Goal: Transaction & Acquisition: Purchase product/service

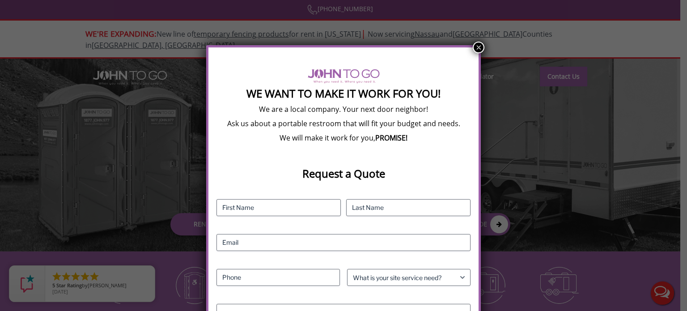
click at [477, 47] on button "×" at bounding box center [479, 48] width 12 height 12
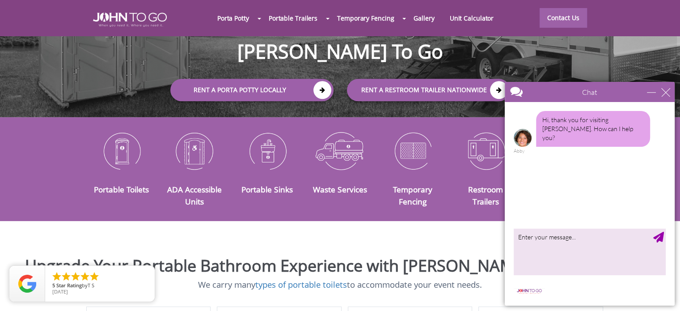
scroll to position [89, 0]
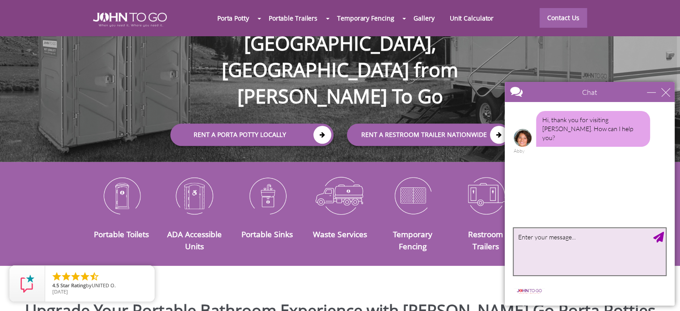
click at [527, 258] on textarea "type your message" at bounding box center [590, 251] width 152 height 47
type textarea "h"
type textarea "Hi [PERSON_NAME], I want to scheduled some"
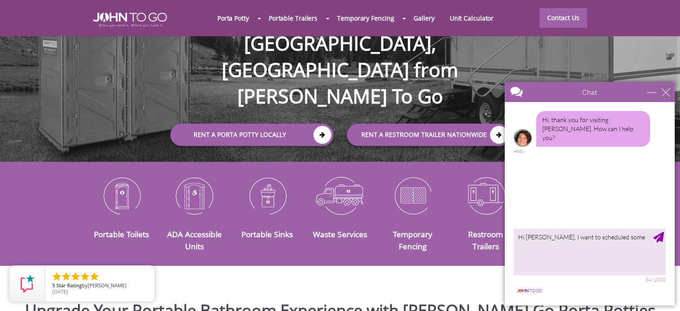
click at [667, 93] on div "close" at bounding box center [665, 92] width 9 height 9
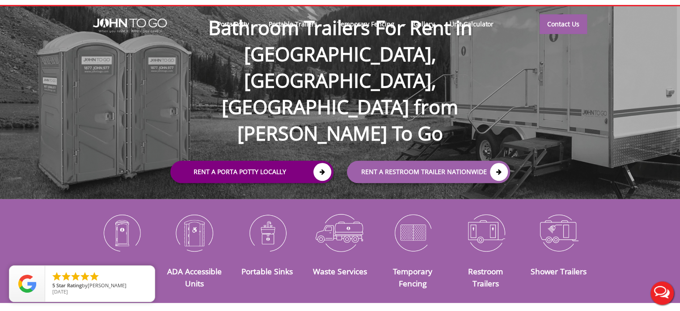
scroll to position [0, 0]
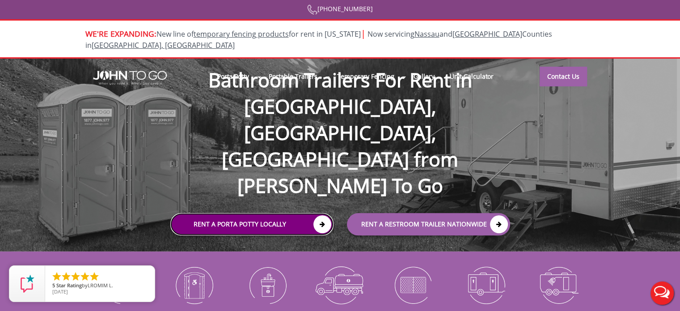
click at [319, 215] on icon at bounding box center [322, 224] width 18 height 18
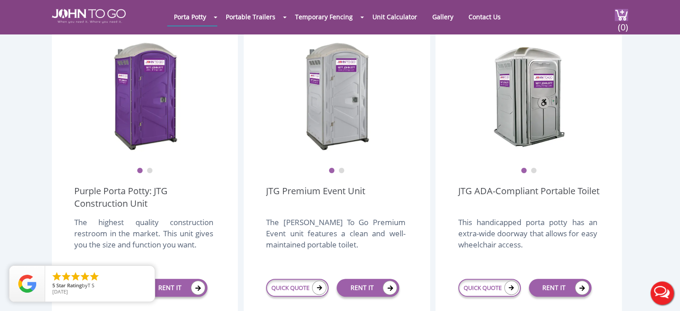
scroll to position [358, 0]
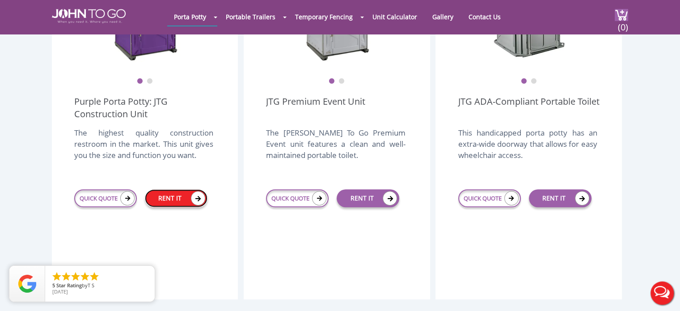
click at [186, 189] on link "RENT IT" at bounding box center [176, 198] width 63 height 18
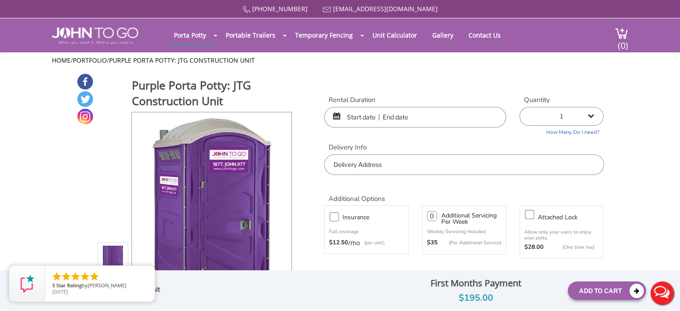
click at [365, 116] on input "text" at bounding box center [415, 117] width 182 height 21
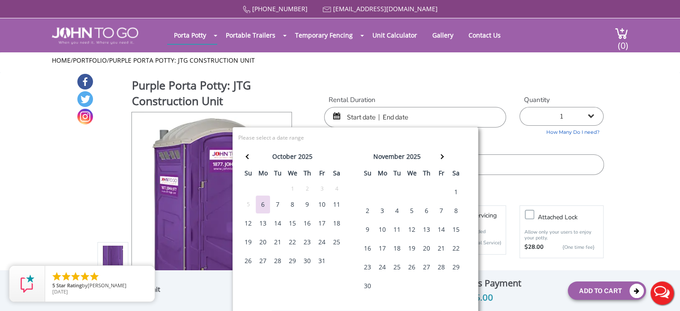
click at [260, 203] on div "6" at bounding box center [263, 204] width 14 height 18
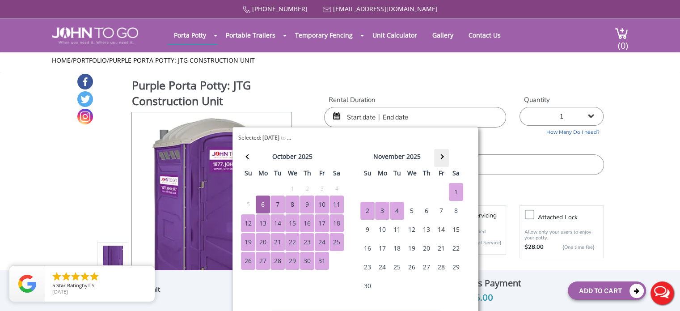
click at [440, 158] on span at bounding box center [441, 156] width 5 height 5
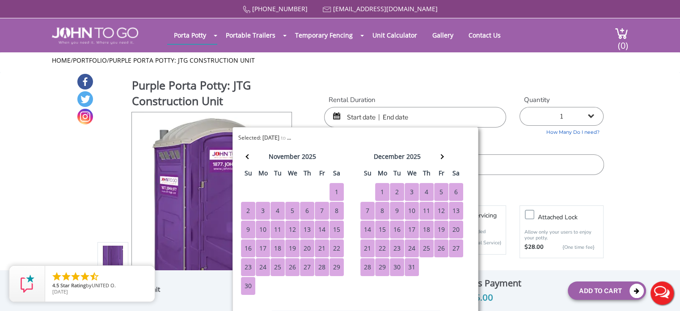
click at [413, 260] on div "31" at bounding box center [412, 267] width 14 height 18
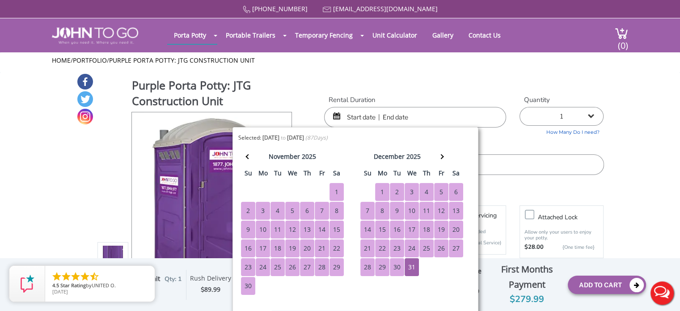
type input "10/06/2025 to 12/31/2025"
click at [500, 146] on label "Delivery Info" at bounding box center [463, 147] width 279 height 9
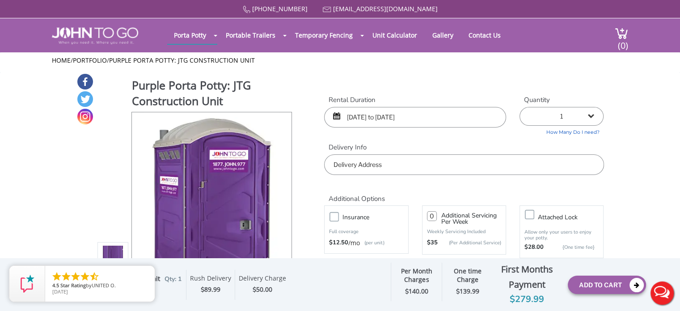
click at [595, 117] on select "1 2 (5% discount) 3 (8% discount) 4 (10% discount) 5 (12% discount) 6 (12% disc…" at bounding box center [561, 116] width 84 height 19
select select "2"
click at [519, 107] on select "1 2 (5% discount) 3 (8% discount) 4 (10% discount) 5 (12% discount) 6 (12% disc…" at bounding box center [561, 116] width 84 height 19
click at [461, 160] on input "text" at bounding box center [463, 164] width 279 height 21
paste input "6522 Bayshore Rd. North Fort Myers, Florida 33917"
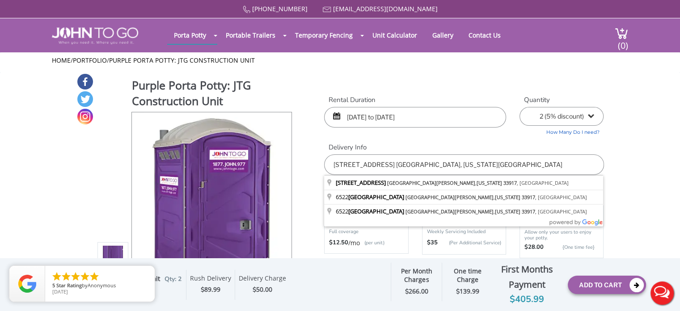
type input "6522 Bayshore Rd, North Fort Myers, Florida 33917, USA"
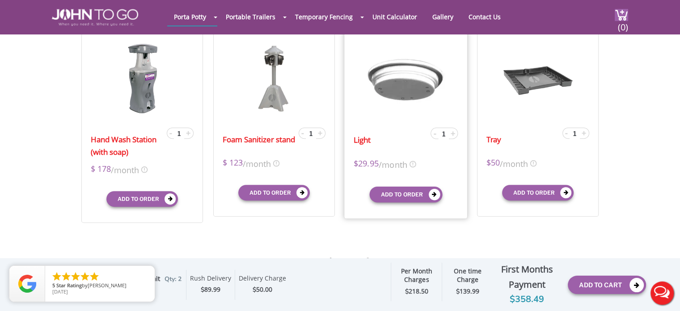
scroll to position [313, 0]
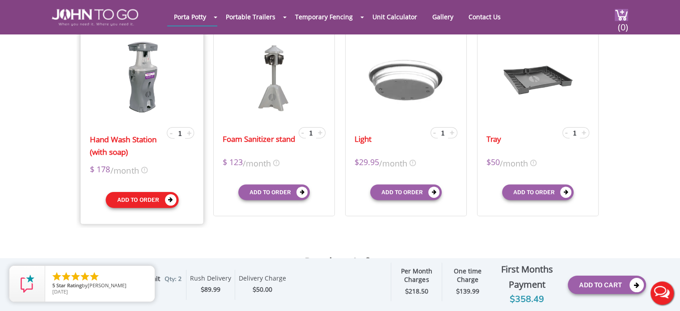
click at [143, 197] on button "Add to order" at bounding box center [142, 200] width 73 height 16
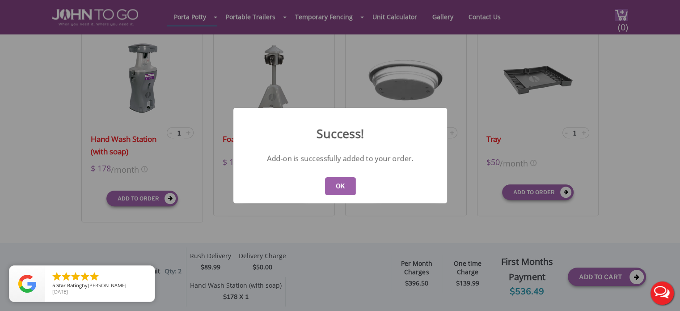
click at [344, 187] on button "OK" at bounding box center [340, 186] width 31 height 18
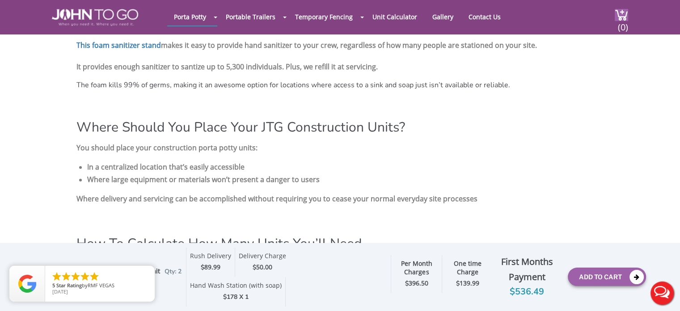
scroll to position [1118, 0]
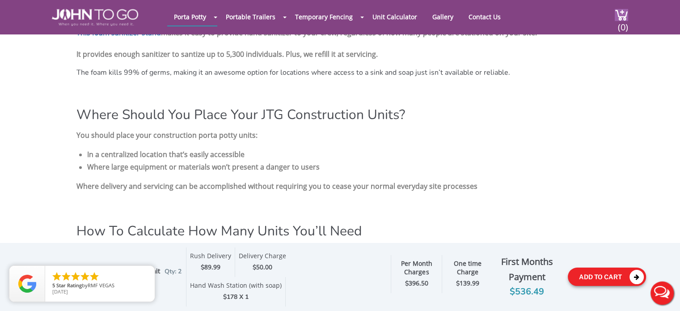
click at [606, 279] on button "Add To Cart" at bounding box center [607, 276] width 78 height 18
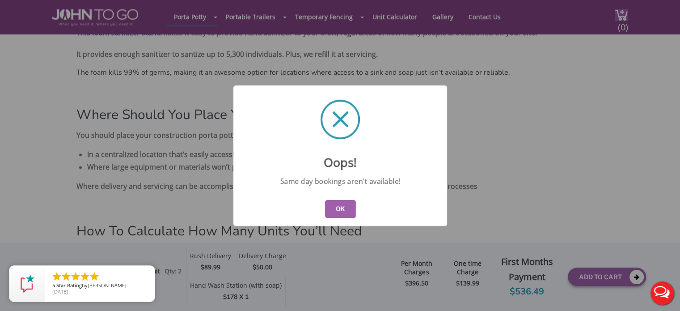
click at [338, 209] on button "OK" at bounding box center [340, 209] width 31 height 18
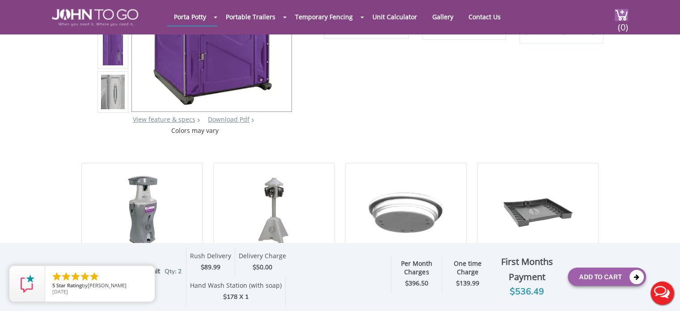
scroll to position [0, 0]
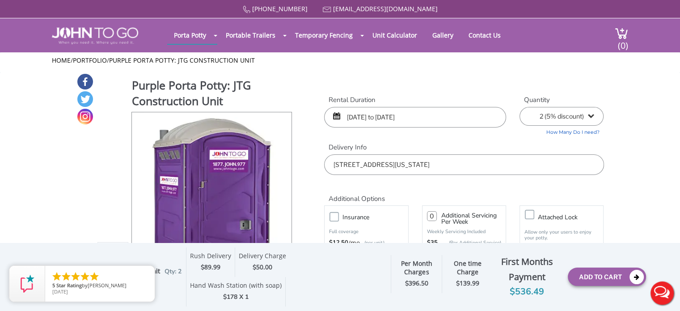
click at [354, 120] on input "10/06/2025 to 12/31/2025" at bounding box center [415, 117] width 182 height 21
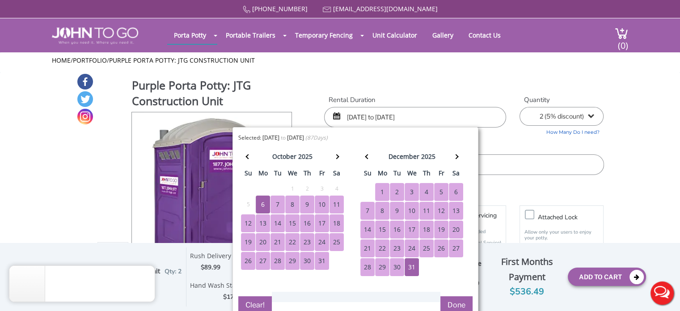
click at [277, 203] on div "7" at bounding box center [277, 204] width 14 height 18
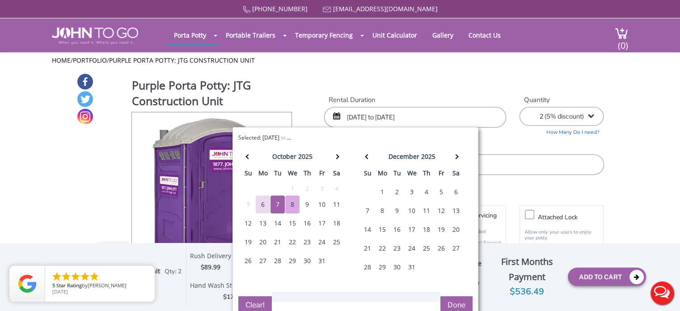
click at [355, 118] on input "10/06/2025 to 12/31/2025" at bounding box center [415, 117] width 182 height 21
click at [274, 201] on div "7" at bounding box center [277, 204] width 14 height 18
type input "10/07/2025 to 10/07/2025"
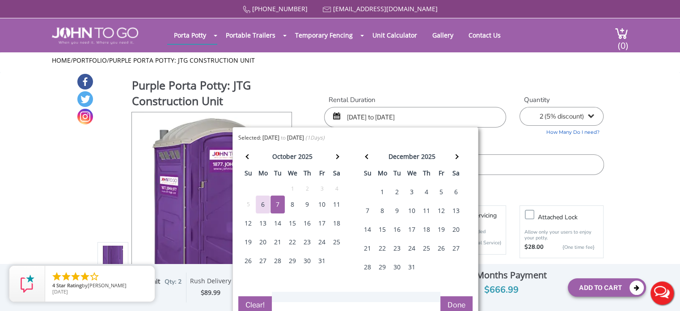
click at [264, 302] on button "Clear!" at bounding box center [255, 305] width 34 height 18
click at [360, 119] on input "text" at bounding box center [415, 117] width 182 height 21
click at [276, 203] on div "7" at bounding box center [277, 204] width 14 height 18
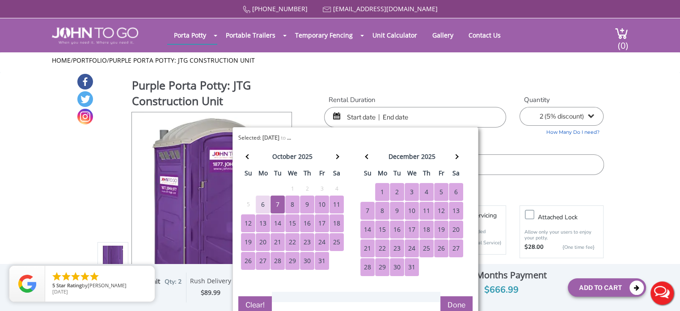
click at [411, 265] on div "31" at bounding box center [412, 267] width 14 height 18
type input "10/07/2025 to 12/31/2025"
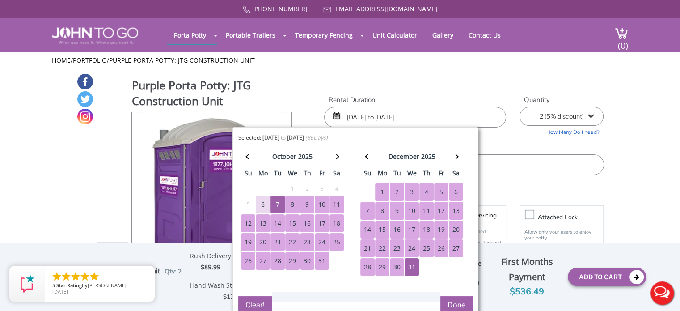
click at [458, 304] on button "Done" at bounding box center [456, 305] width 32 height 18
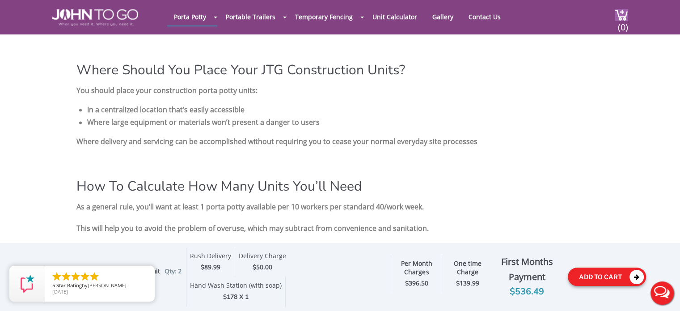
click at [598, 272] on button "Add To Cart" at bounding box center [607, 276] width 78 height 18
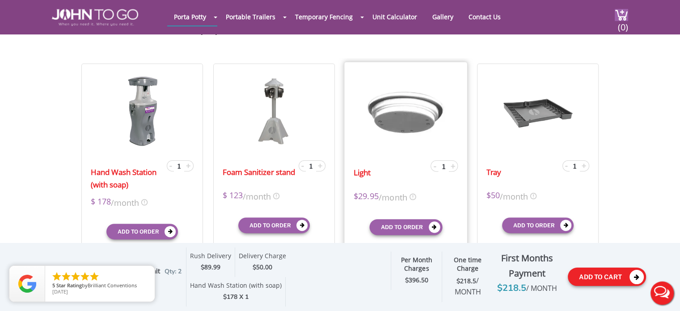
scroll to position [358, 0]
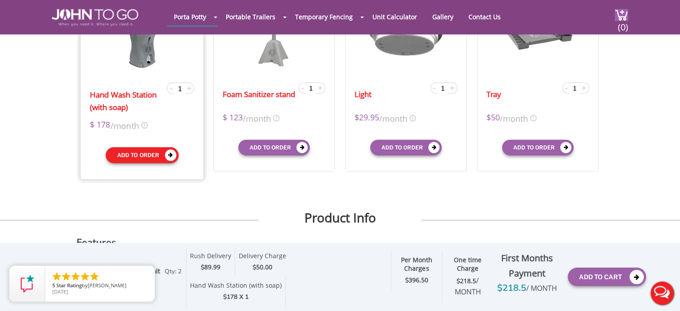
click at [149, 154] on button "Add to order" at bounding box center [142, 155] width 73 height 16
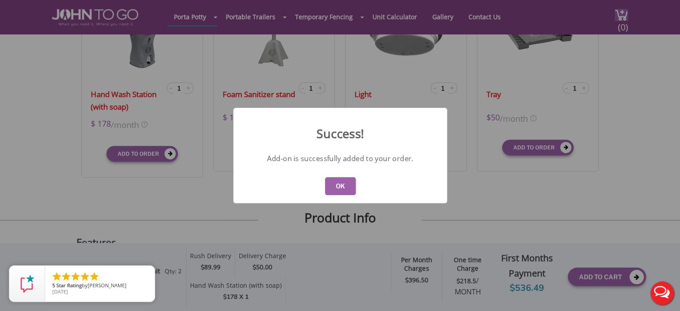
click at [349, 186] on button "OK" at bounding box center [340, 186] width 31 height 18
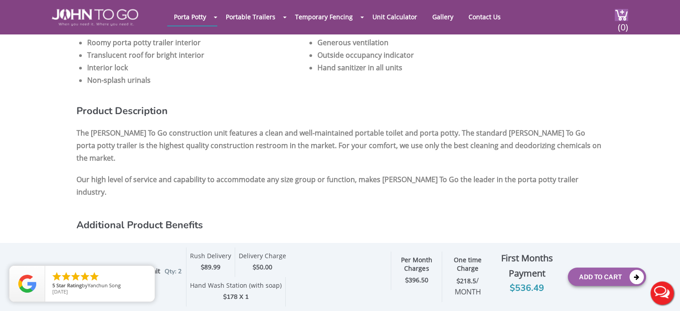
scroll to position [581, 0]
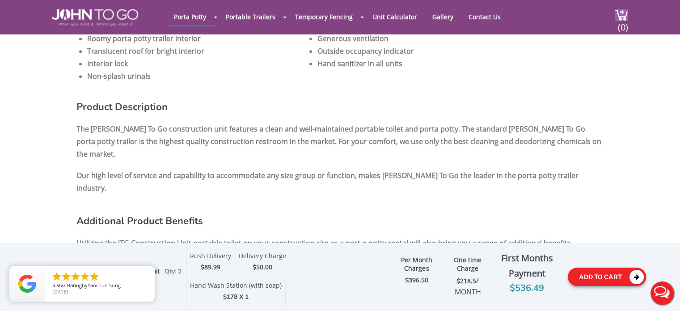
click at [595, 282] on button "Add To Cart" at bounding box center [607, 276] width 78 height 18
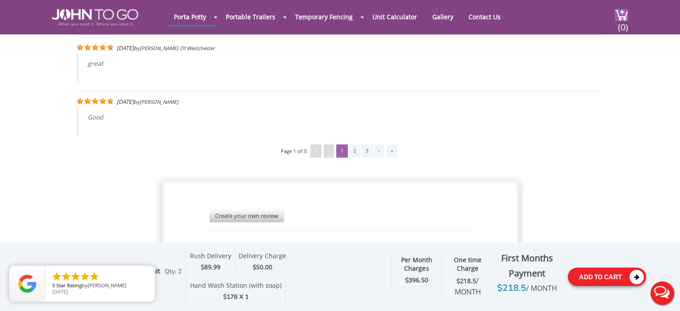
scroll to position [1863, 0]
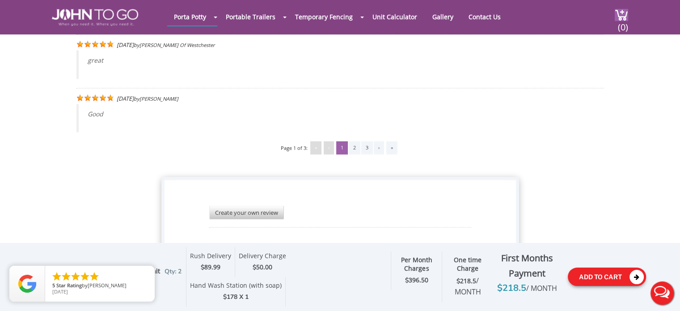
click at [597, 280] on button "Add To Cart" at bounding box center [607, 276] width 78 height 18
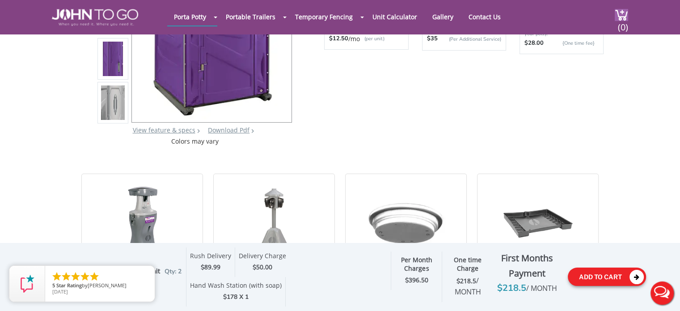
scroll to position [0, 0]
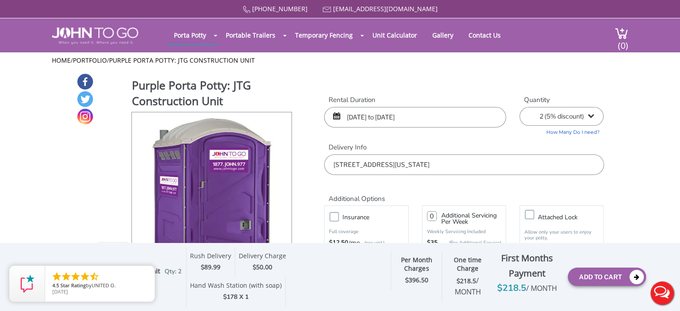
click at [390, 85] on div "Purple Porta Potty: JTG Construction Unit View feature & specs Download Pdf Pro…" at bounding box center [340, 211] width 528 height 277
drag, startPoint x: 411, startPoint y: 5, endPoint x: 347, endPoint y: 10, distance: 63.7
click at [347, 10] on div "877 564 6977 info@johntogo.com" at bounding box center [340, 8] width 576 height 9
copy link "[EMAIL_ADDRESS][DOMAIN_NAME]"
